Goal: Information Seeking & Learning: Learn about a topic

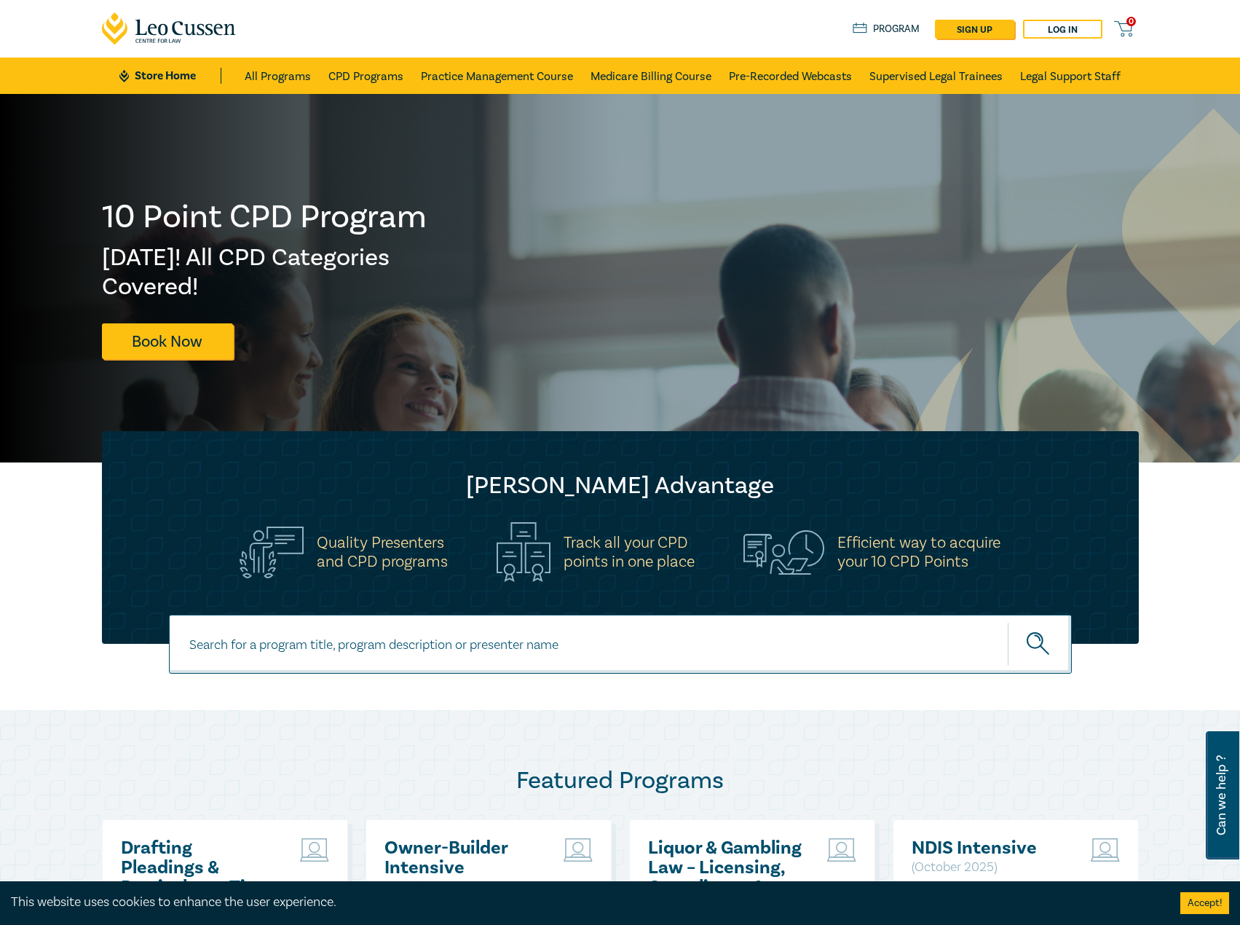
click at [559, 652] on input at bounding box center [620, 644] width 903 height 59
type input "s26203"
click at [1008, 622] on button "submit" at bounding box center [1040, 644] width 64 height 44
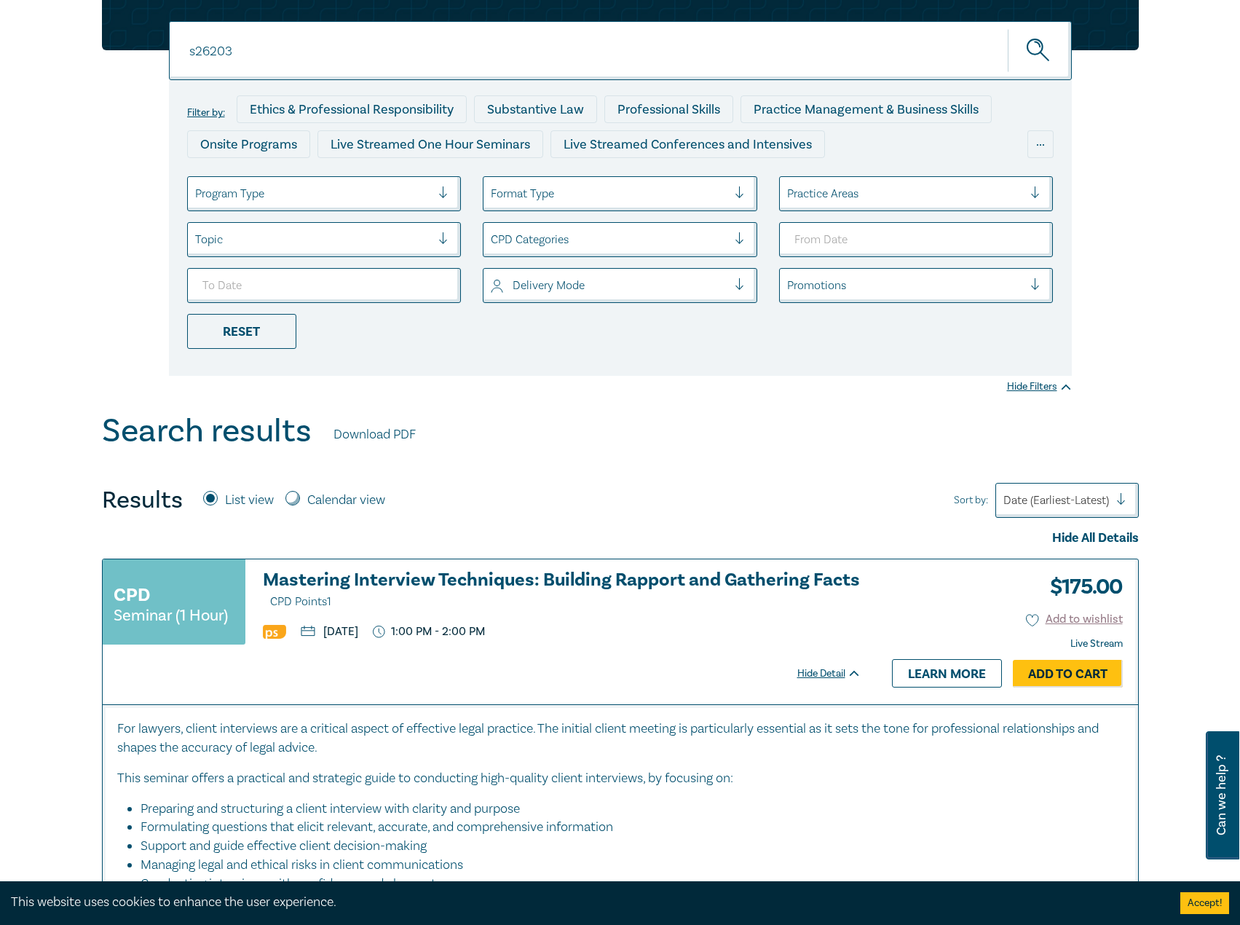
scroll to position [364, 0]
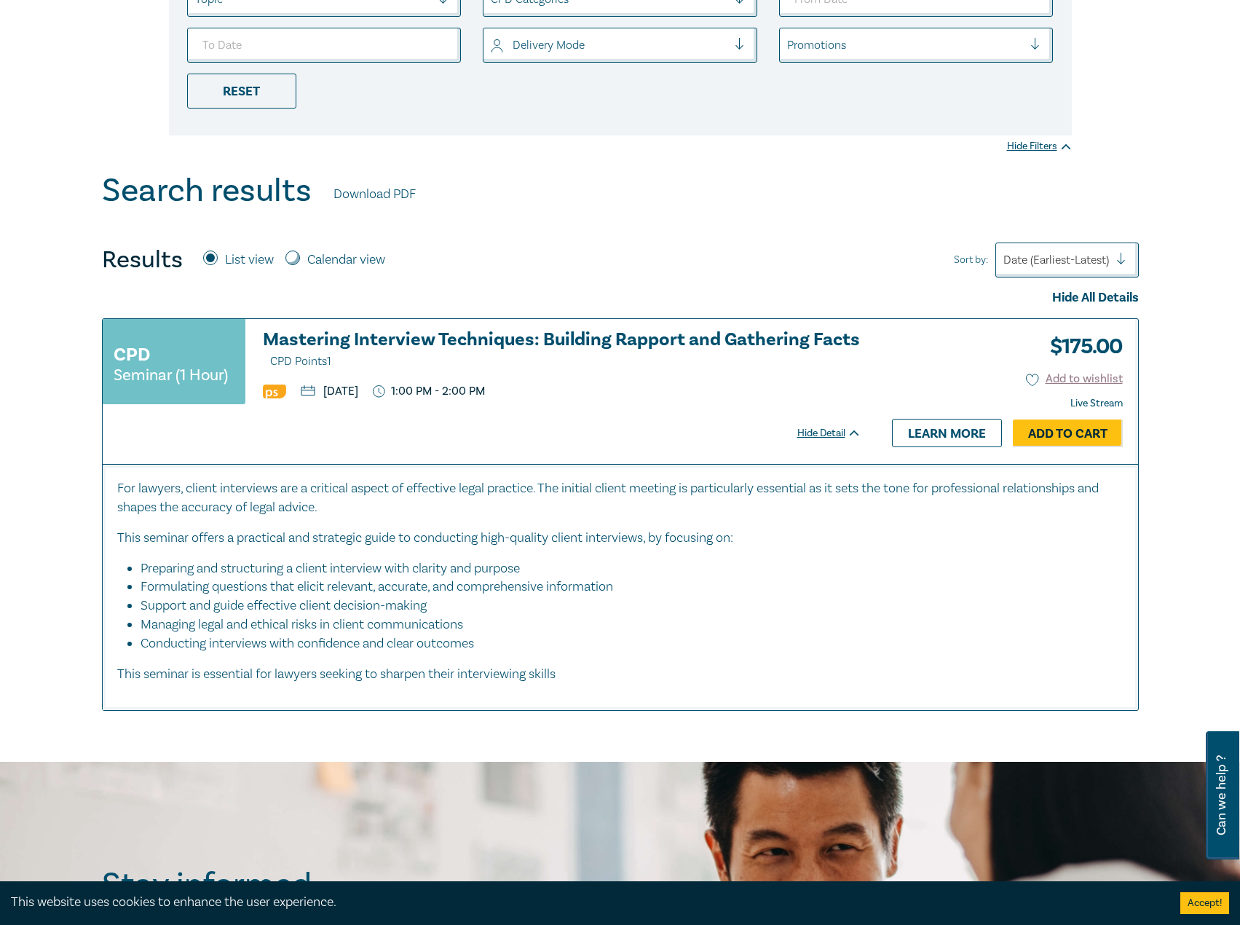
click at [601, 342] on h3 "Mastering Interview Techniques: Building Rapport and Gathering Facts CPD Points…" at bounding box center [562, 351] width 599 height 42
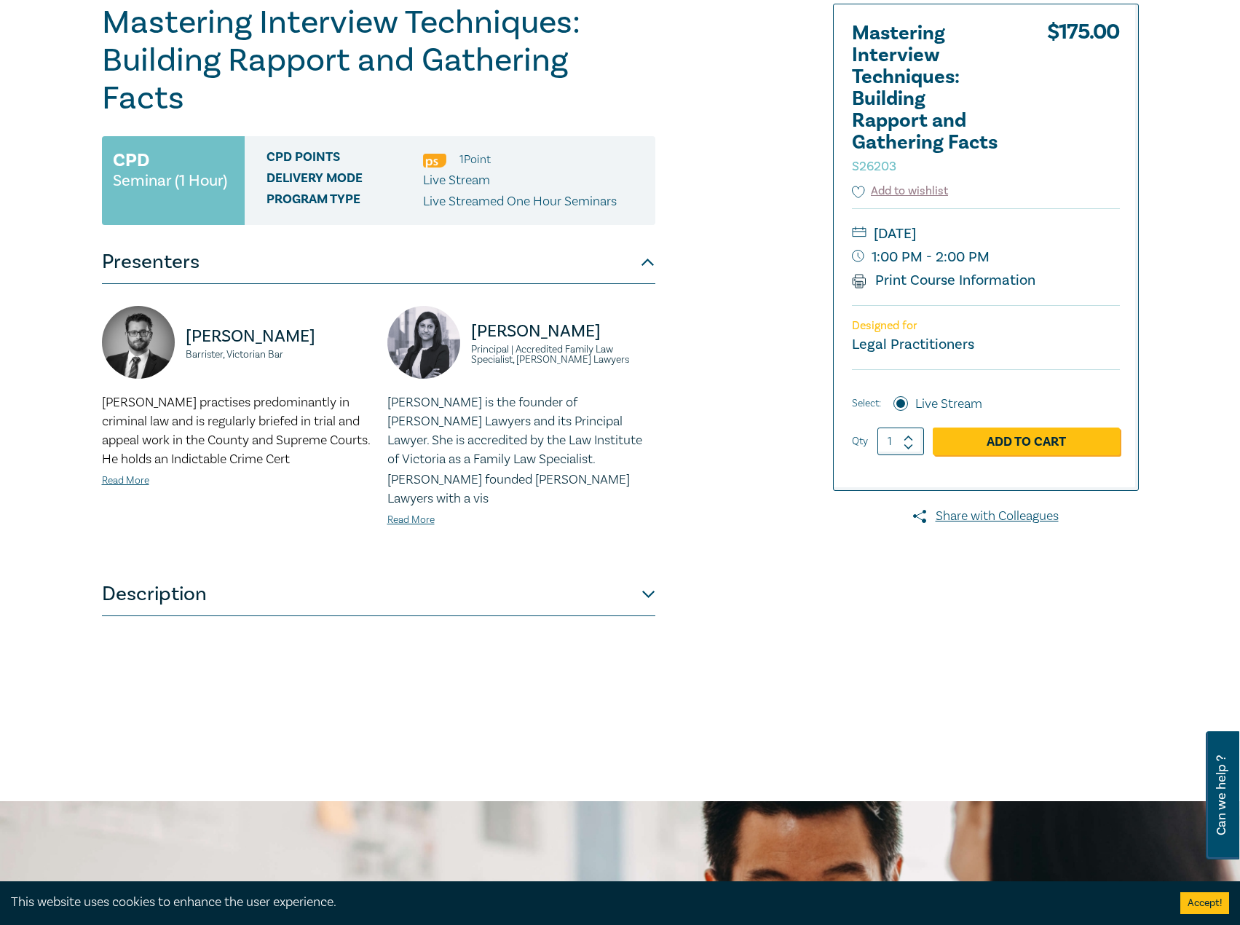
scroll to position [291, 0]
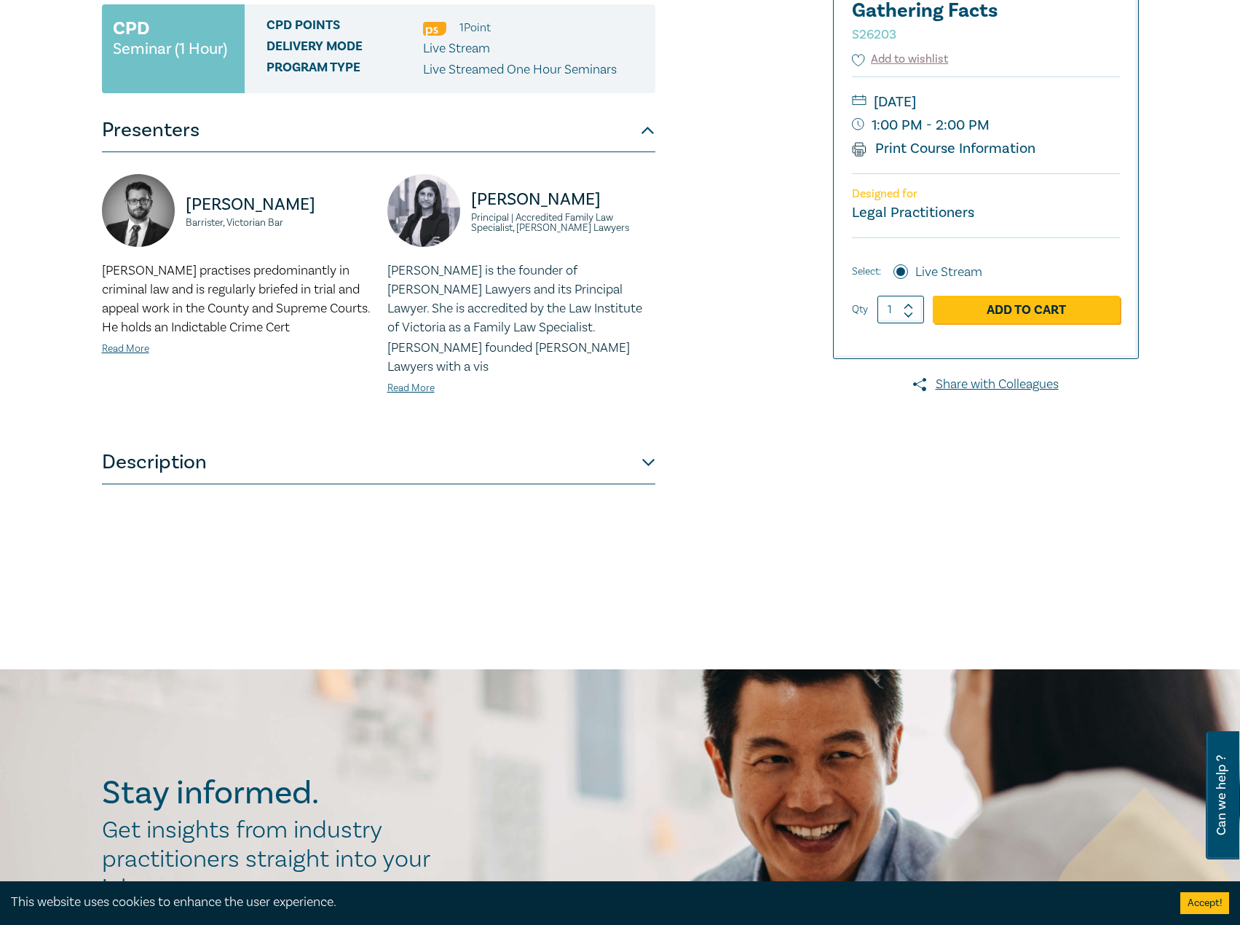
click at [446, 441] on button "Description" at bounding box center [378, 463] width 553 height 44
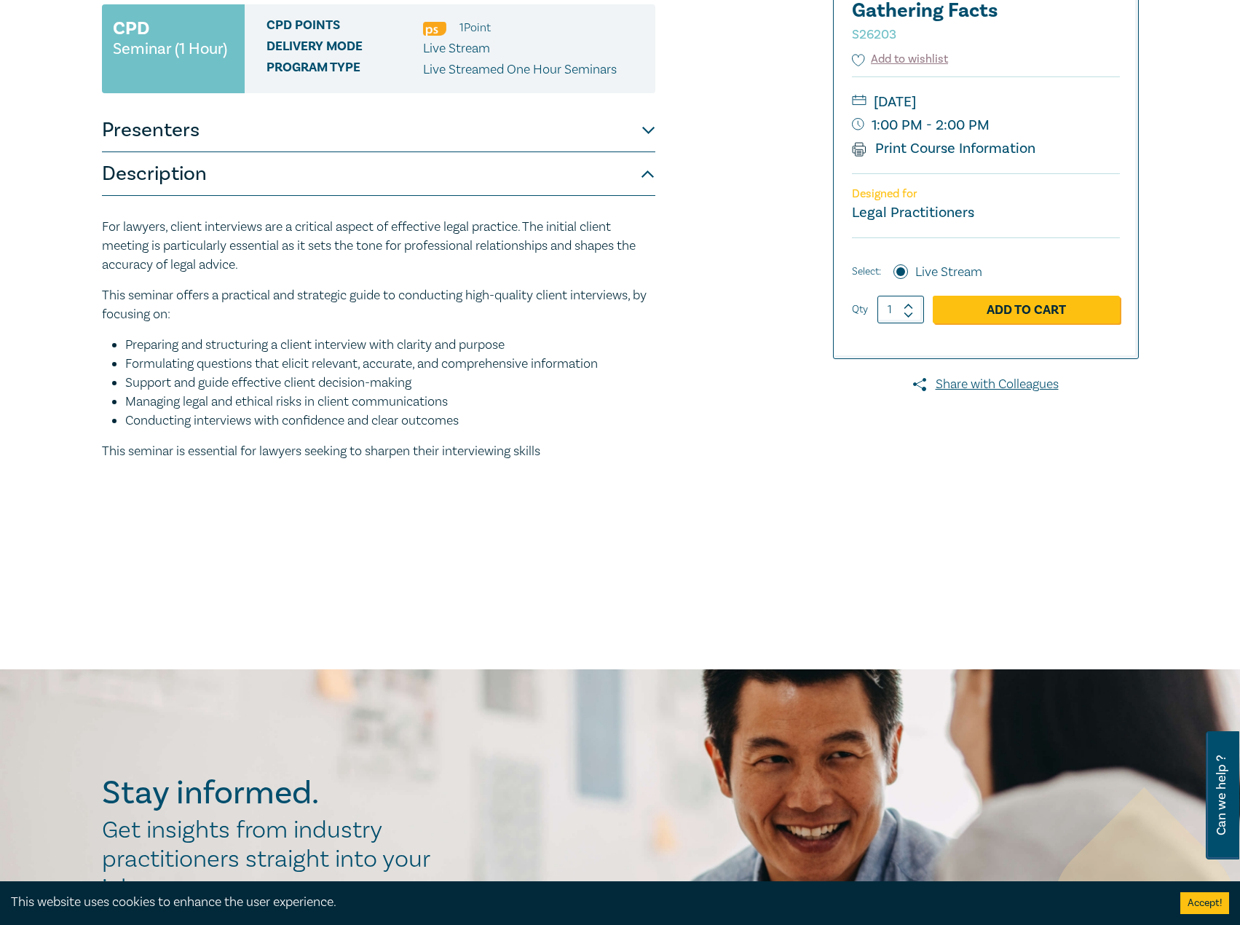
scroll to position [73, 0]
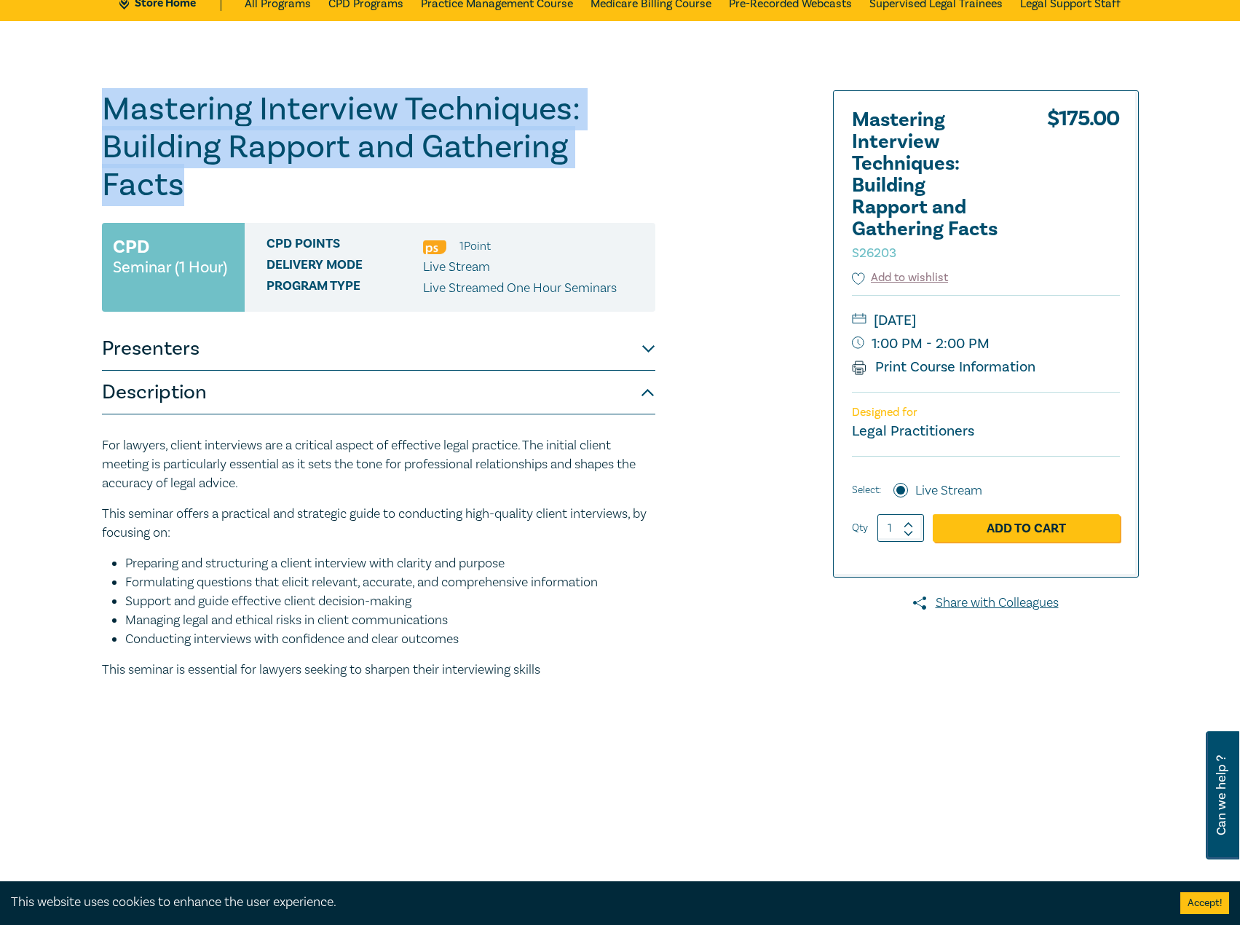
drag, startPoint x: 227, startPoint y: 182, endPoint x: 60, endPoint y: 82, distance: 194.3
click at [60, 82] on div "Mastering Interview Techniques: Building Rapport and Gathering Facts S26203 CPD…" at bounding box center [620, 454] width 1240 height 867
copy h1 "Mastering Interview Techniques: Building Rapport and Gathering Facts"
click at [444, 350] on button "Presenters" at bounding box center [378, 349] width 553 height 44
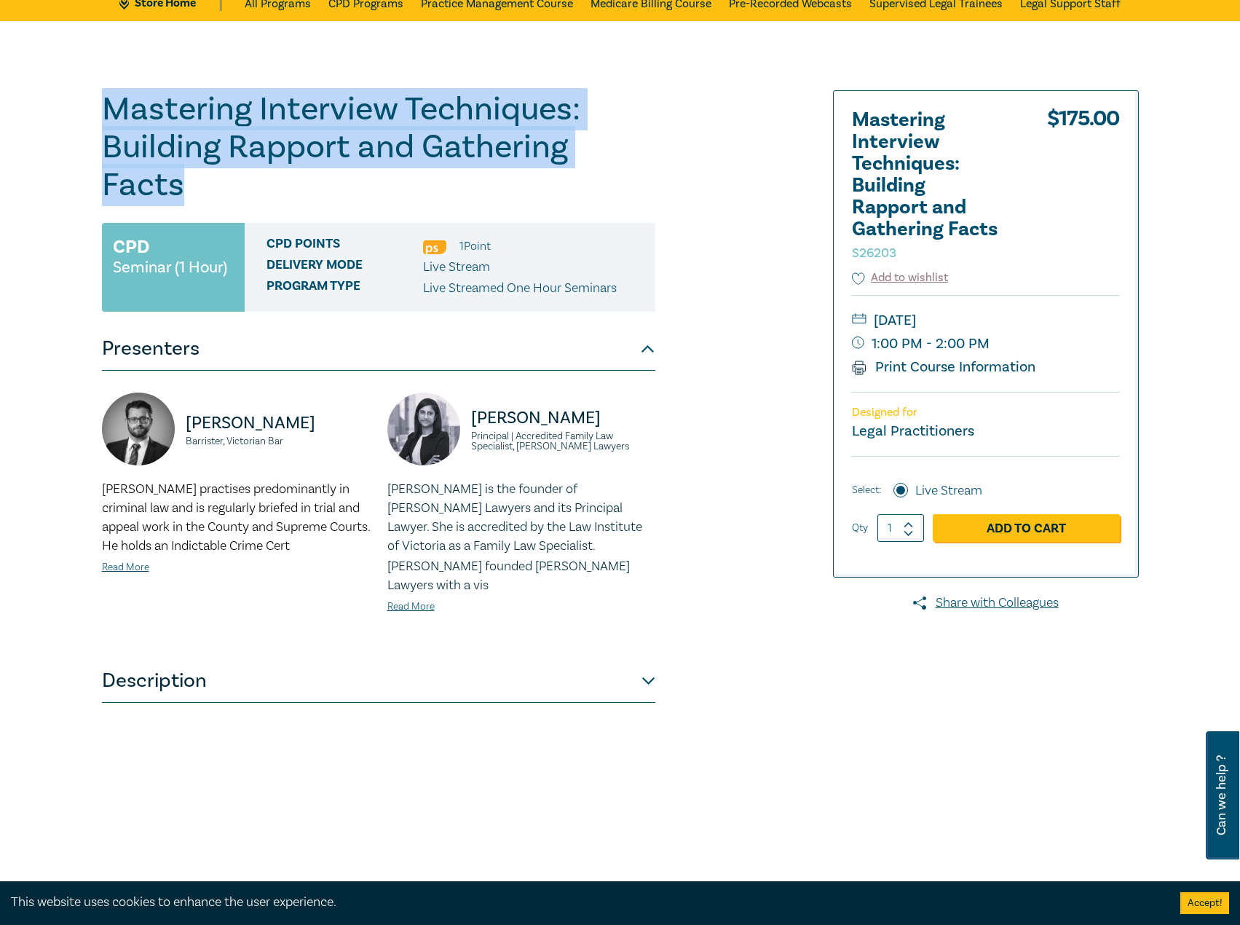
copy h1 "Mastering Interview Techniques: Building Rapport and Gathering Facts"
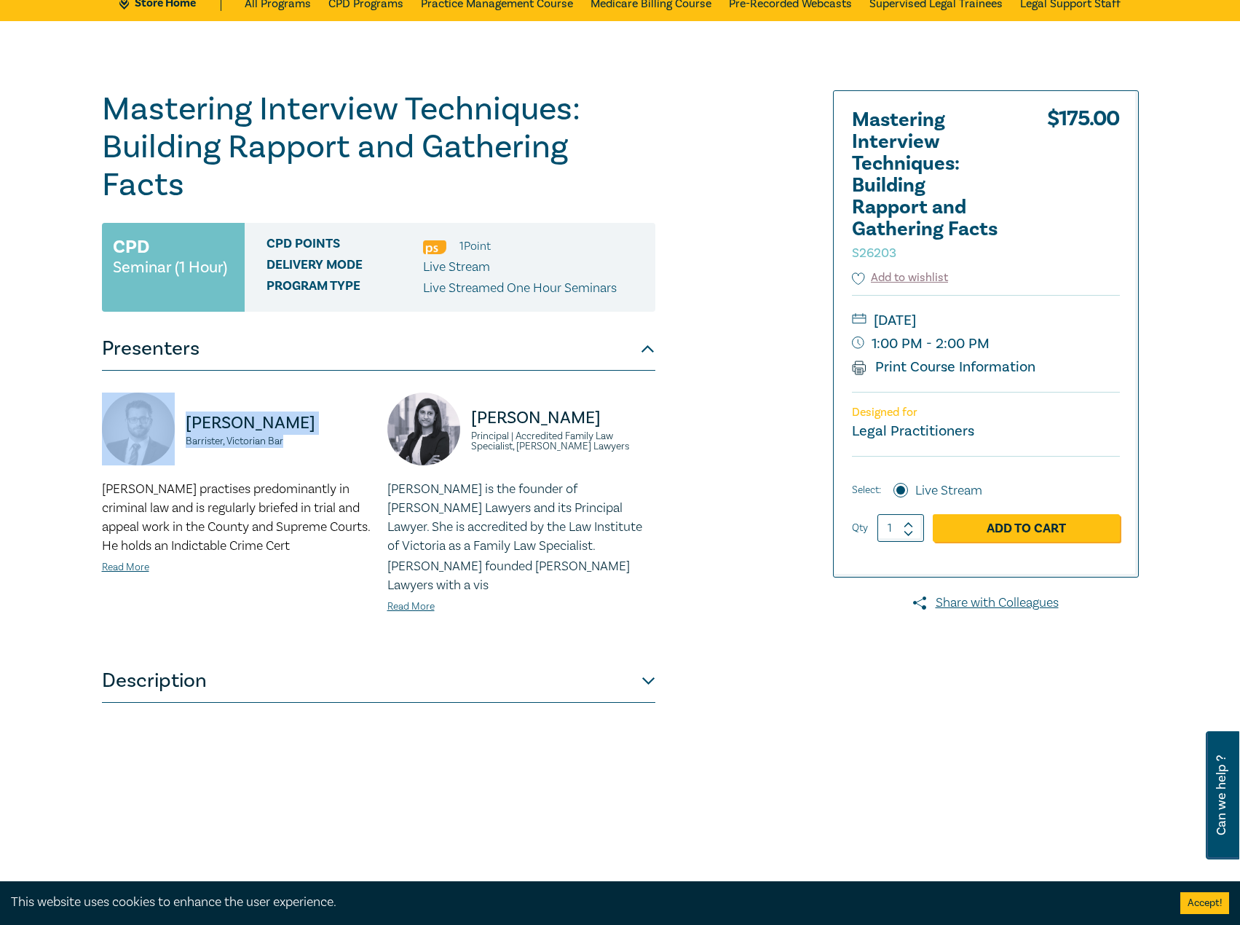
drag, startPoint x: 300, startPoint y: 446, endPoint x: 213, endPoint y: 427, distance: 88.7
click at [146, 412] on div "Paul Kounnas Barrister, Victorian Bar" at bounding box center [236, 436] width 268 height 87
copy div "Paul Kounnas Barrister, Victorian Bar"
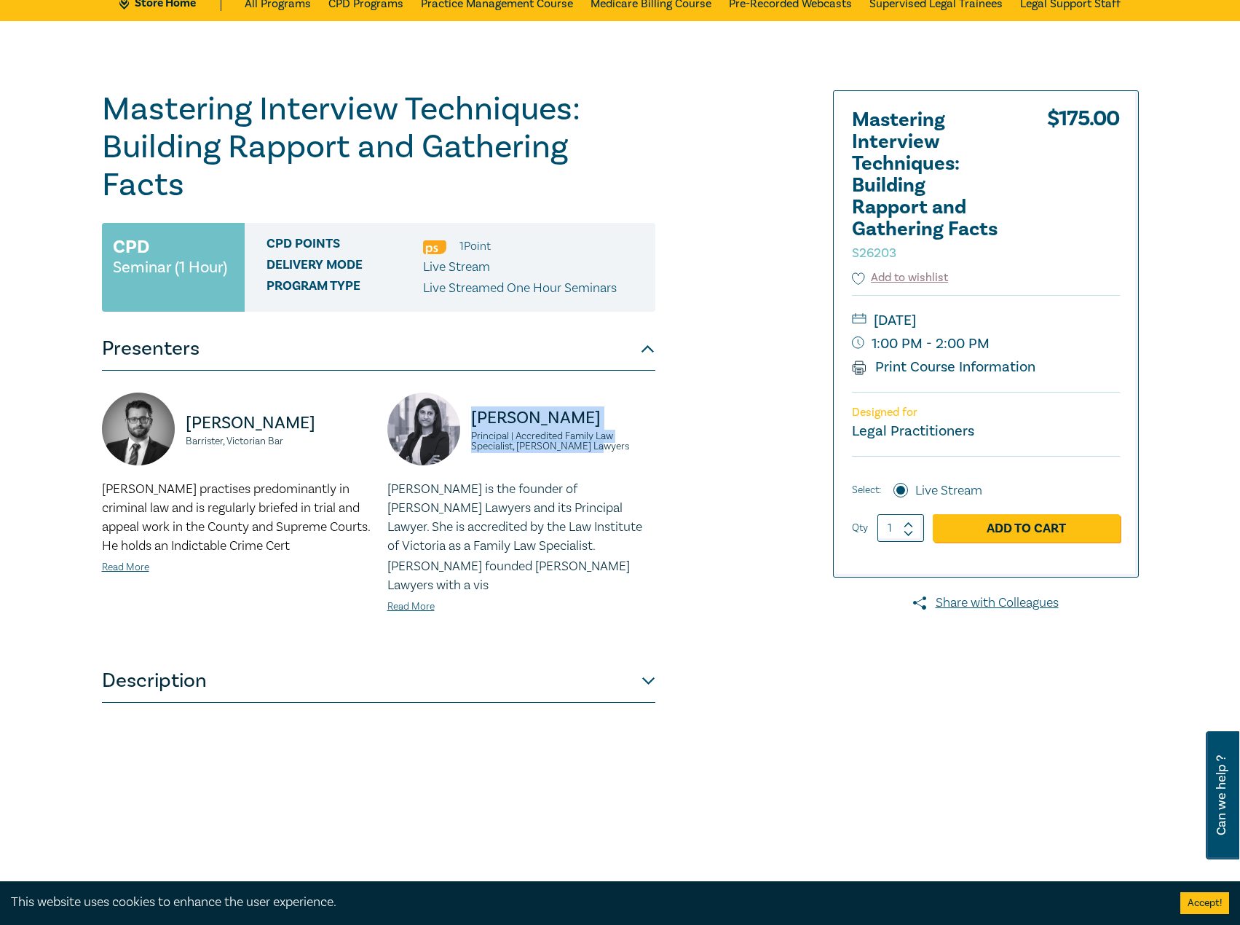
drag, startPoint x: 552, startPoint y: 435, endPoint x: 466, endPoint y: 411, distance: 89.0
click at [466, 411] on div "Shalini Mendis Principal | Accredited Family Law Specialist, Fairbank Lawyers" at bounding box center [521, 436] width 268 height 87
copy div "Shalini Mendis Principal | Accredited Family Law Specialist, Fairbank Lawyers"
drag, startPoint x: 1055, startPoint y: 321, endPoint x: 1043, endPoint y: 328, distance: 14.0
click at [1043, 328] on small "[DATE]" at bounding box center [986, 320] width 268 height 23
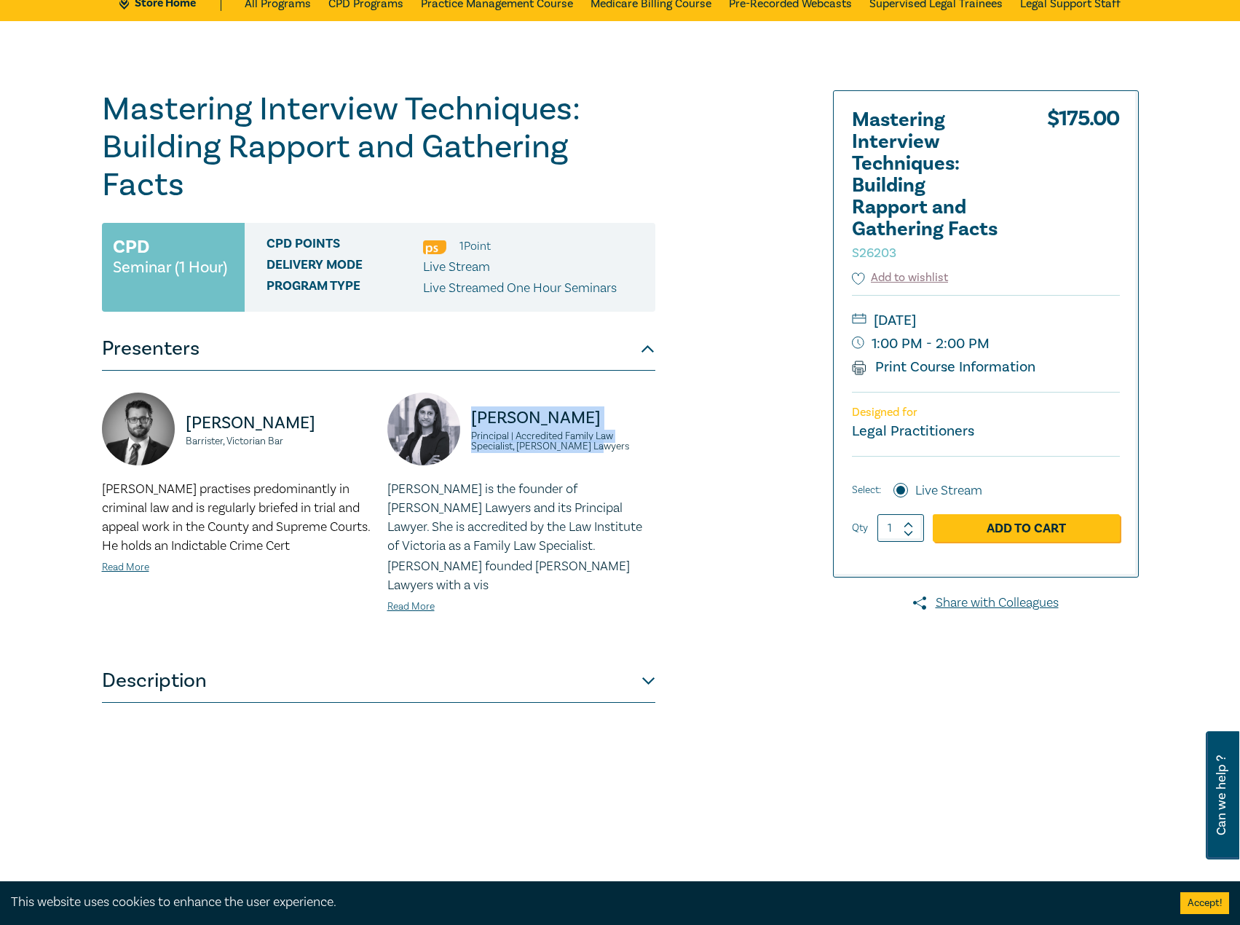
drag, startPoint x: 1018, startPoint y: 318, endPoint x: 1027, endPoint y: 320, distance: 8.9
copy small "[DATE]"
